Goal: Information Seeking & Learning: Learn about a topic

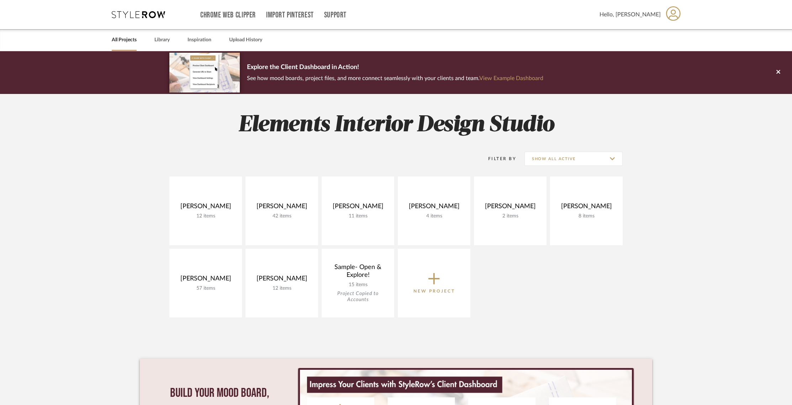
click at [127, 41] on link "All Projects" at bounding box center [124, 40] width 25 height 10
click at [164, 42] on link "Library" at bounding box center [161, 40] width 15 height 10
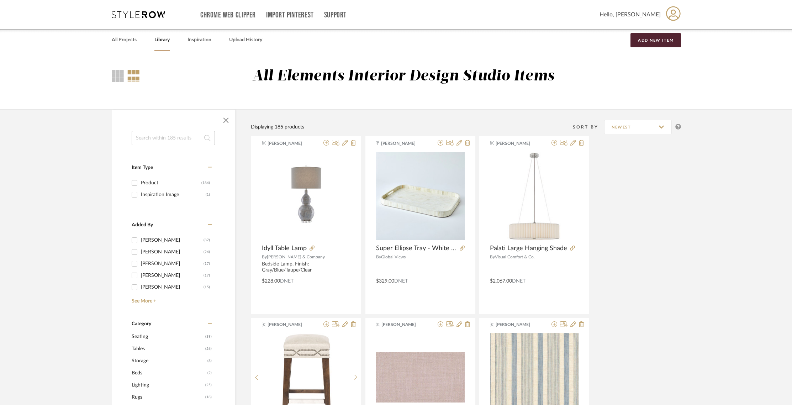
click at [177, 135] on input at bounding box center [173, 138] width 83 height 14
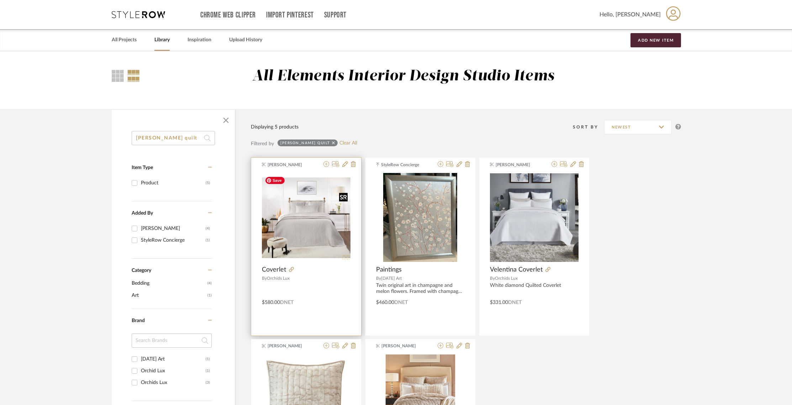
type input "[PERSON_NAME] quilt"
click at [317, 237] on img "0" at bounding box center [306, 217] width 89 height 89
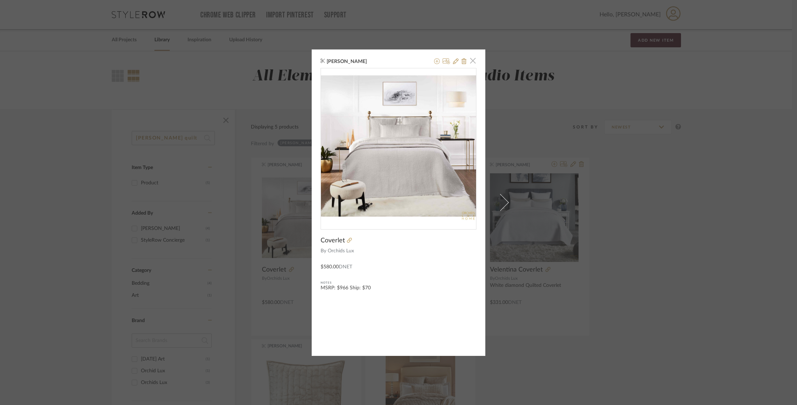
click at [471, 62] on span "button" at bounding box center [473, 61] width 14 height 14
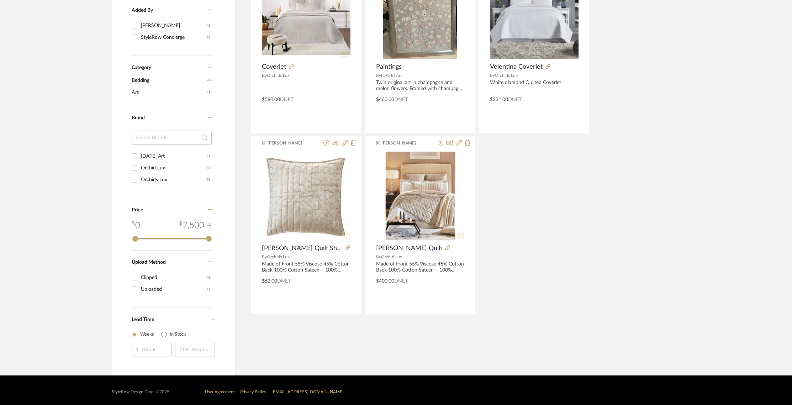
scroll to position [206, 0]
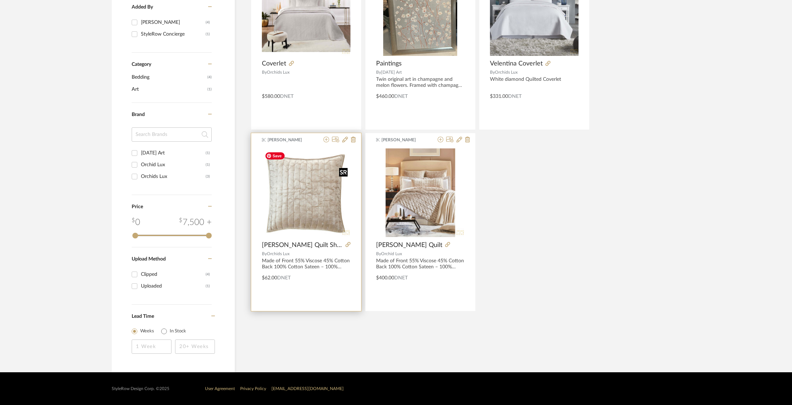
click at [311, 170] on div at bounding box center [306, 195] width 89 height 95
click at [311, 170] on img "0" at bounding box center [306, 192] width 89 height 89
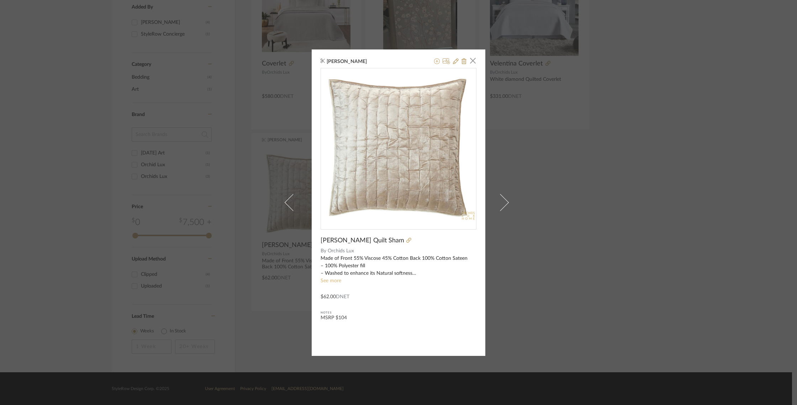
click at [334, 282] on link "See more" at bounding box center [331, 280] width 21 height 5
click at [473, 63] on span "button" at bounding box center [473, 61] width 14 height 14
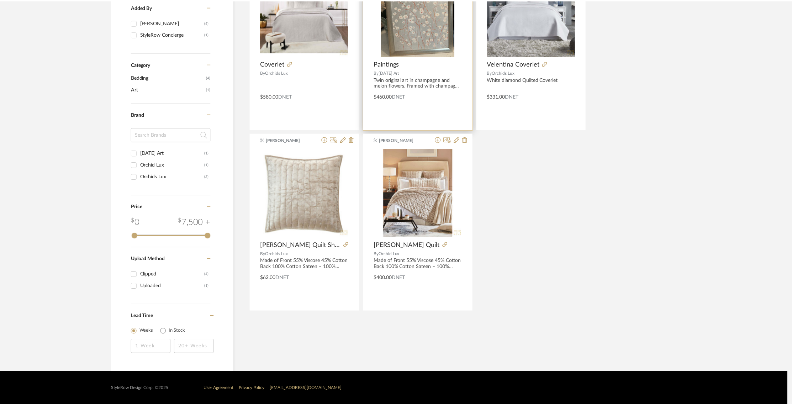
scroll to position [206, 0]
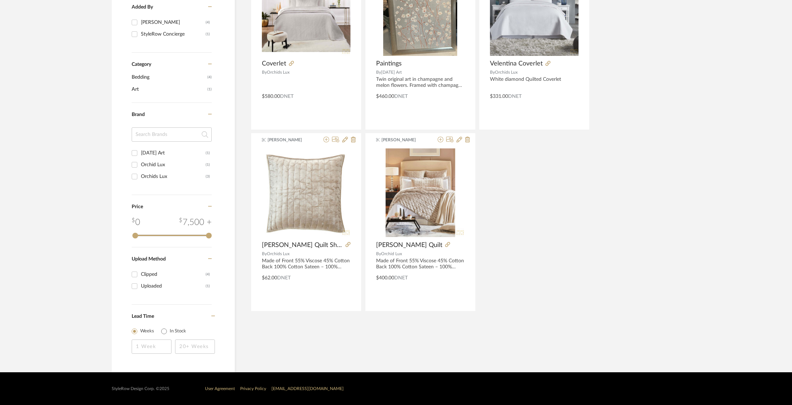
click at [729, 69] on library-search-items "[PERSON_NAME] quilt Item Type Product (5) Added By [PERSON_NAME] (4) StyleRow C…" at bounding box center [396, 137] width 792 height 469
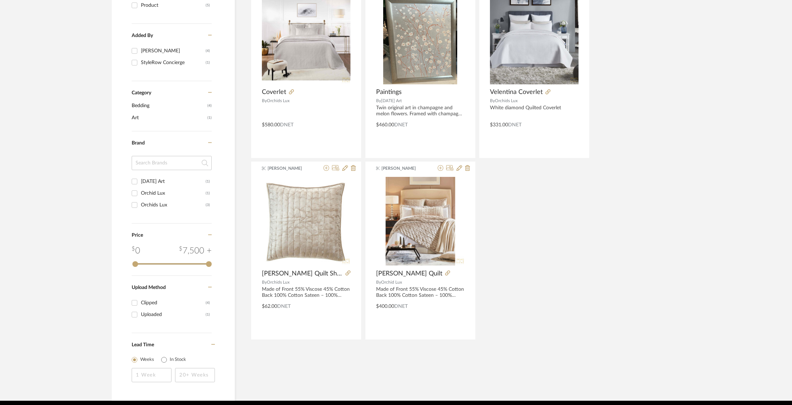
scroll to position [0, 0]
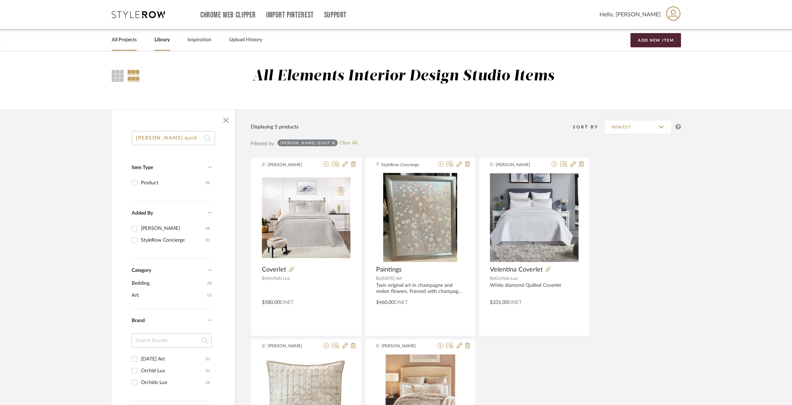
click at [121, 38] on link "All Projects" at bounding box center [124, 40] width 25 height 10
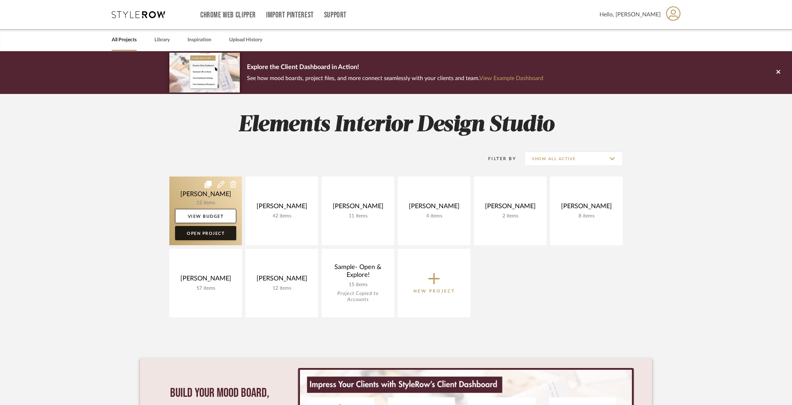
scroll to position [0, 0]
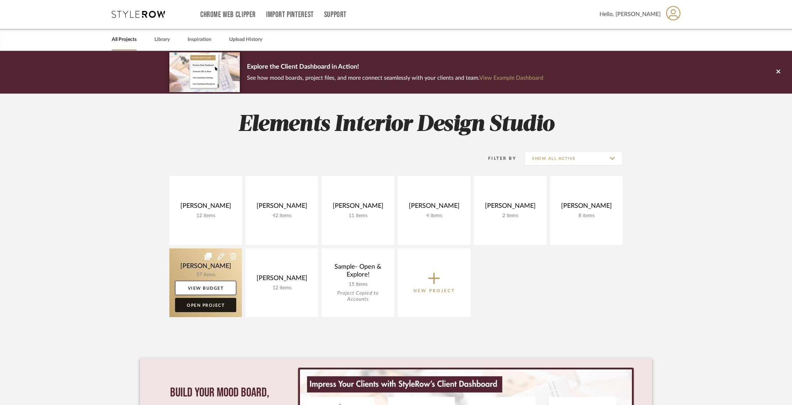
click at [227, 304] on link "Open Project" at bounding box center [205, 305] width 61 height 14
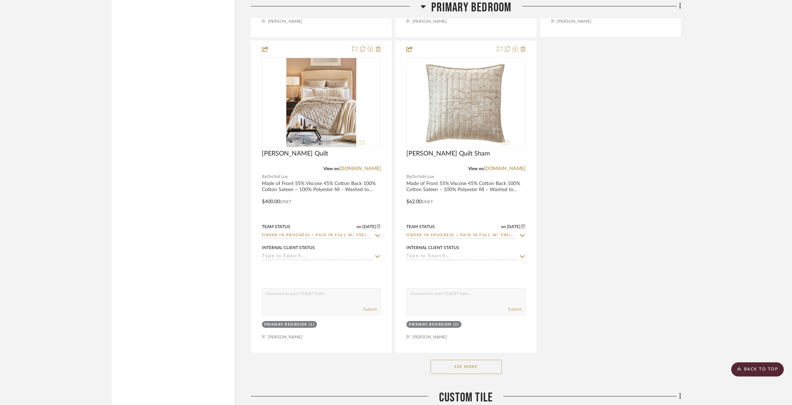
scroll to position [4313, 0]
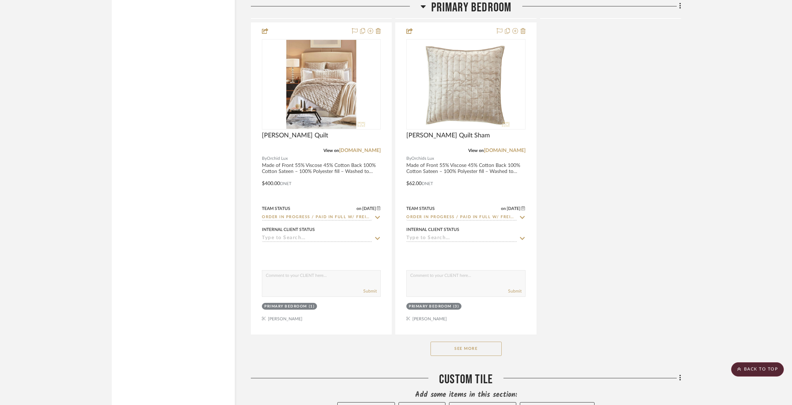
click at [497, 347] on button "See More" at bounding box center [466, 349] width 71 height 14
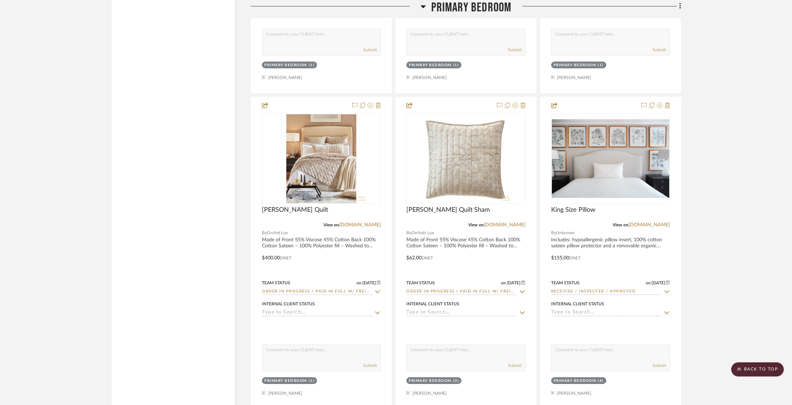
scroll to position [4228, 0]
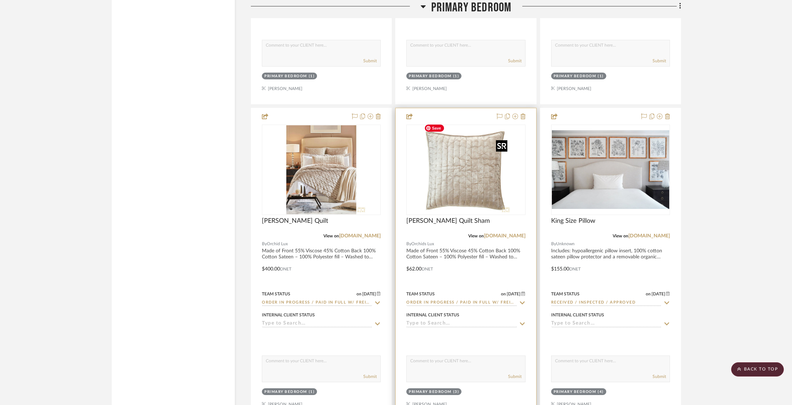
click at [0, 0] on img at bounding box center [0, 0] width 0 height 0
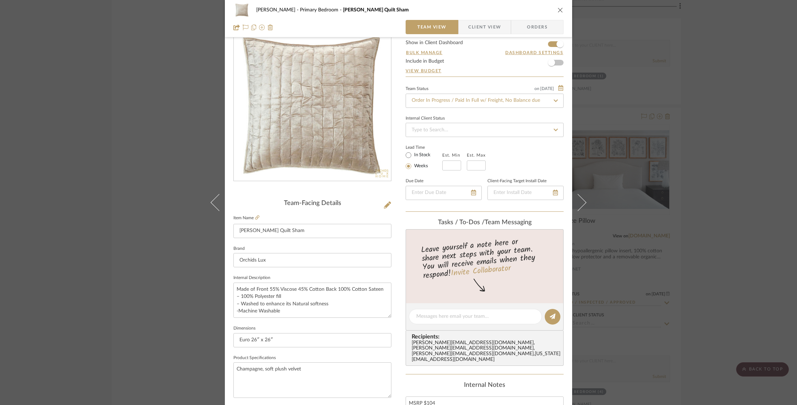
scroll to position [0, 0]
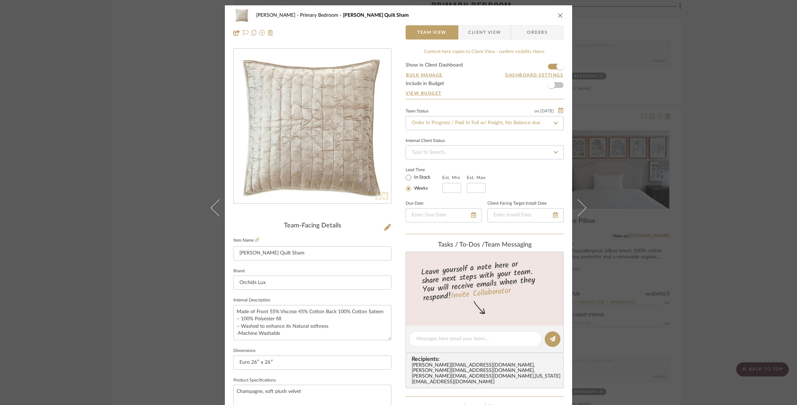
click at [558, 16] on icon "close" at bounding box center [561, 15] width 6 height 6
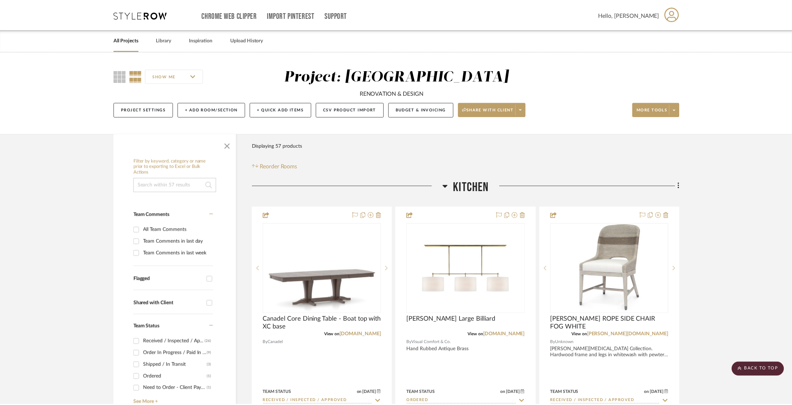
scroll to position [4228, 0]
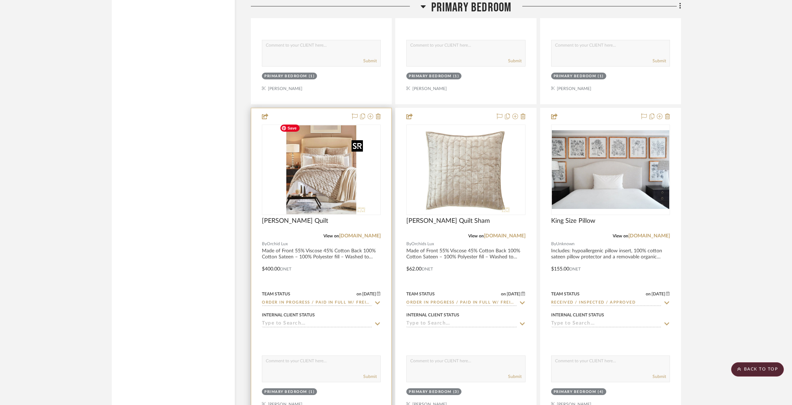
click at [0, 0] on img at bounding box center [0, 0] width 0 height 0
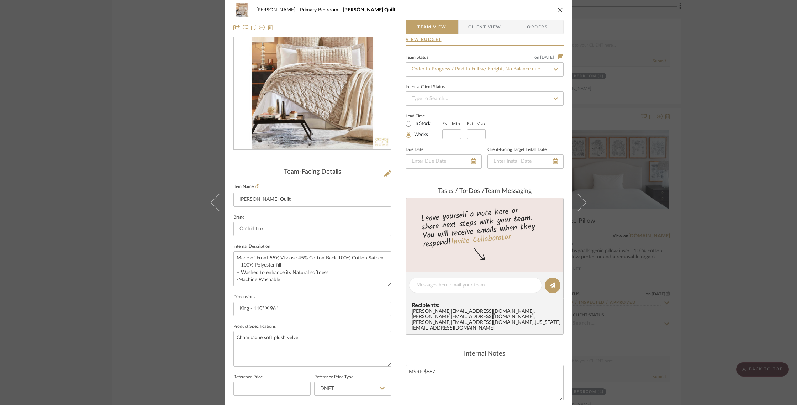
scroll to position [0, 0]
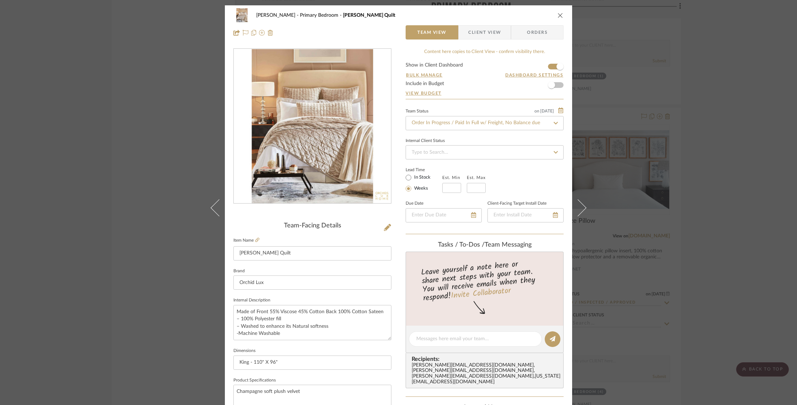
click at [558, 17] on icon "close" at bounding box center [561, 15] width 6 height 6
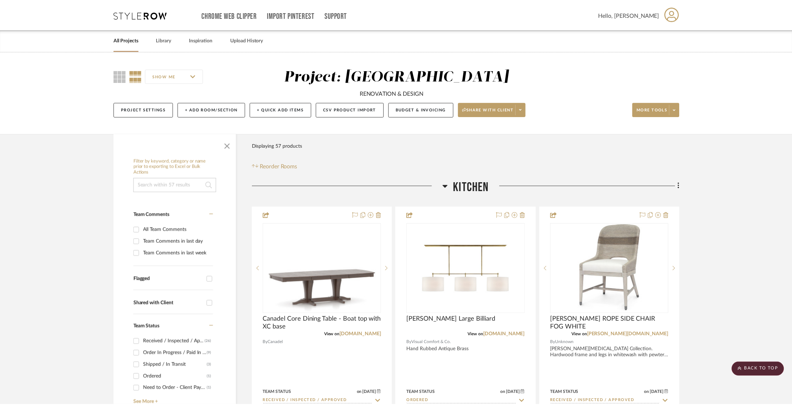
scroll to position [4228, 0]
